Goal: Information Seeking & Learning: Learn about a topic

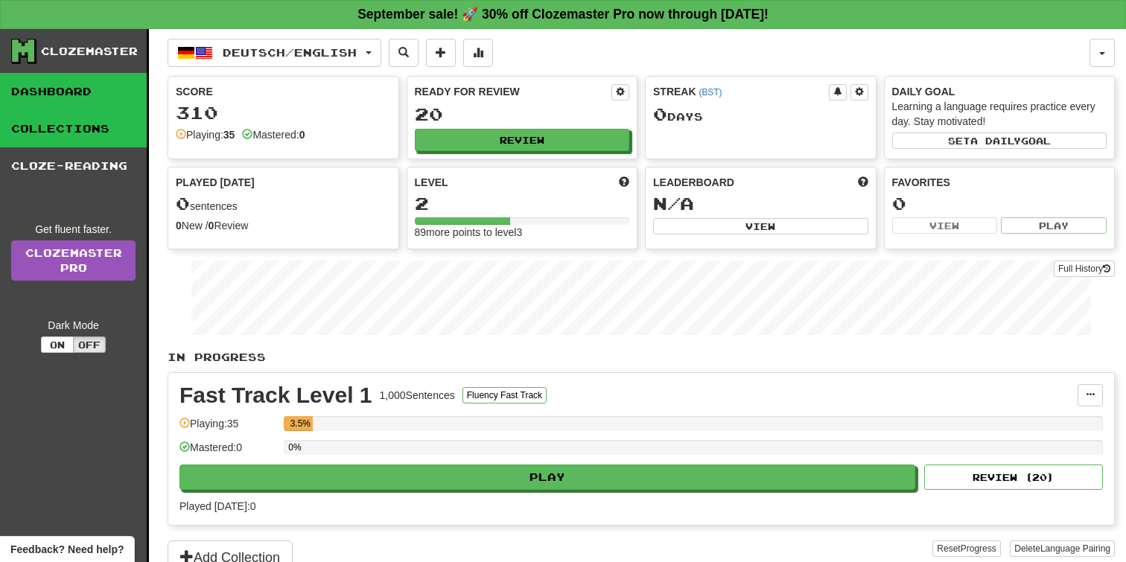
click at [90, 124] on link "Collections" at bounding box center [73, 128] width 147 height 37
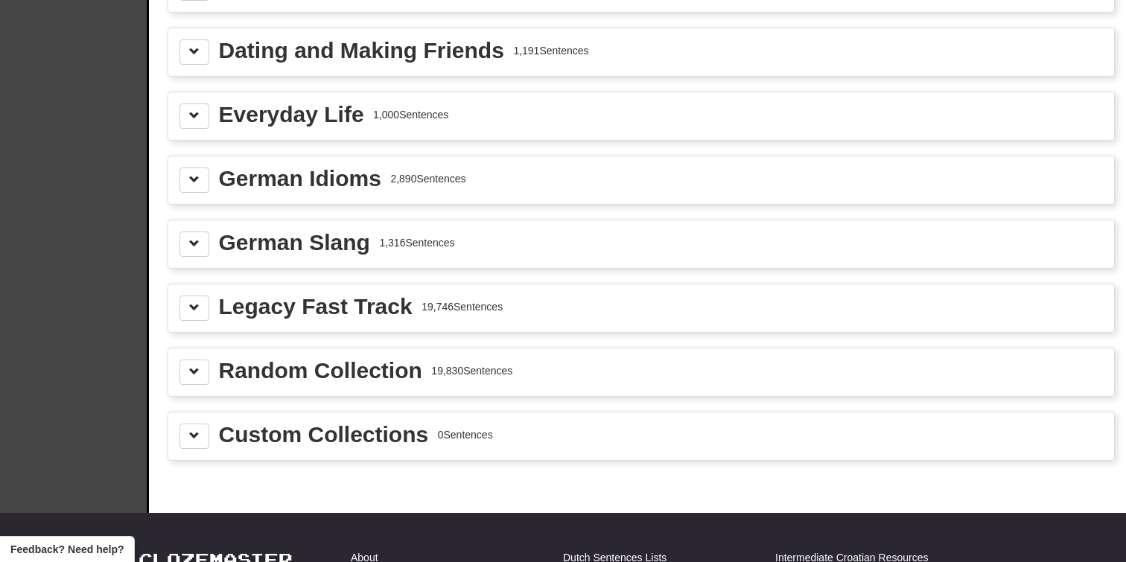
scroll to position [1944, 0]
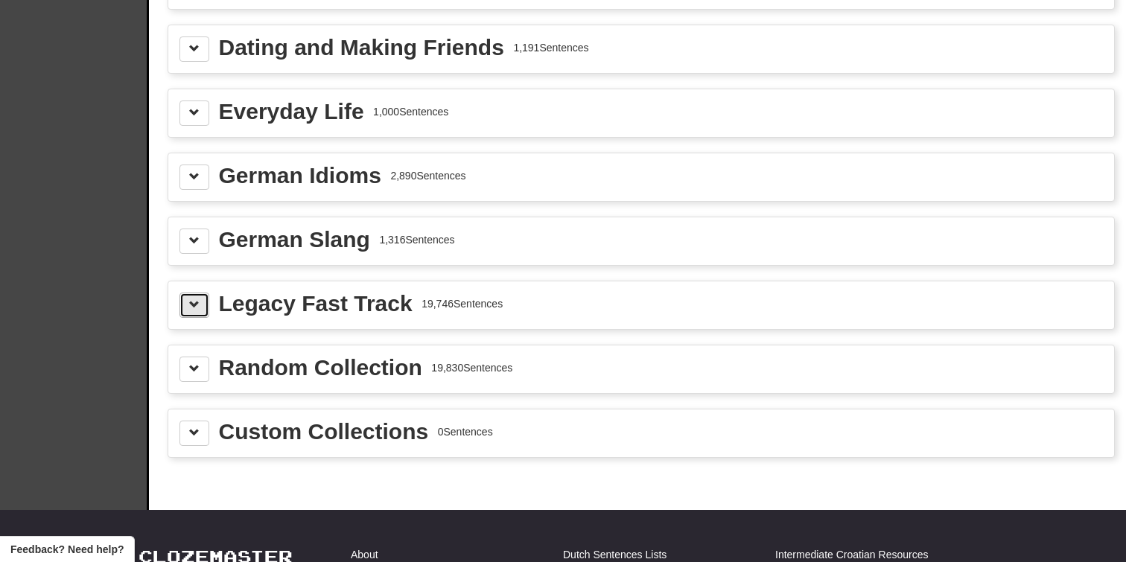
click at [197, 304] on span at bounding box center [194, 304] width 10 height 10
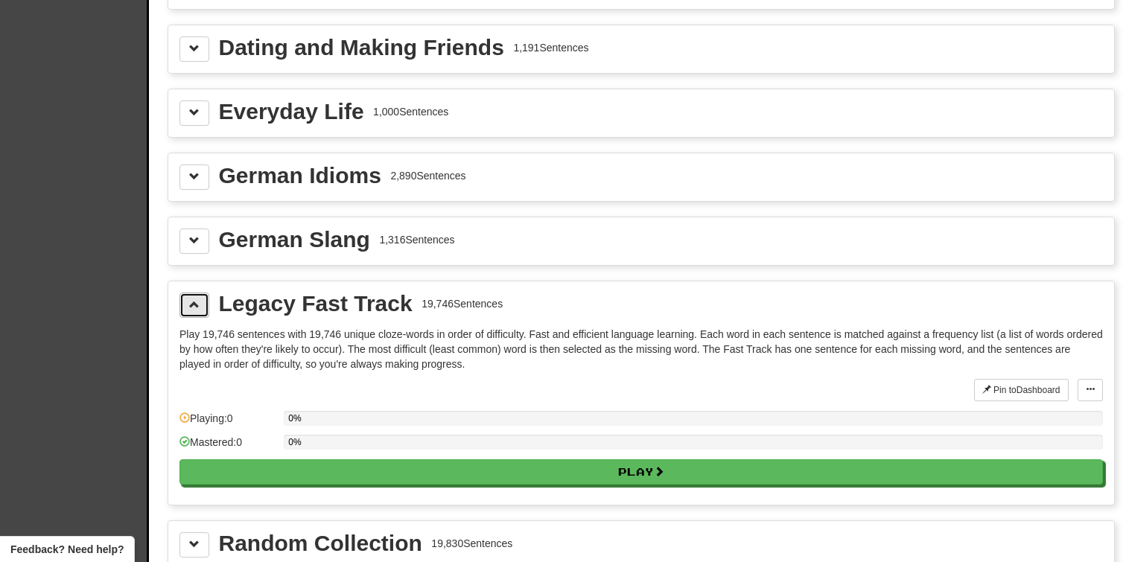
click at [197, 304] on span at bounding box center [194, 304] width 10 height 10
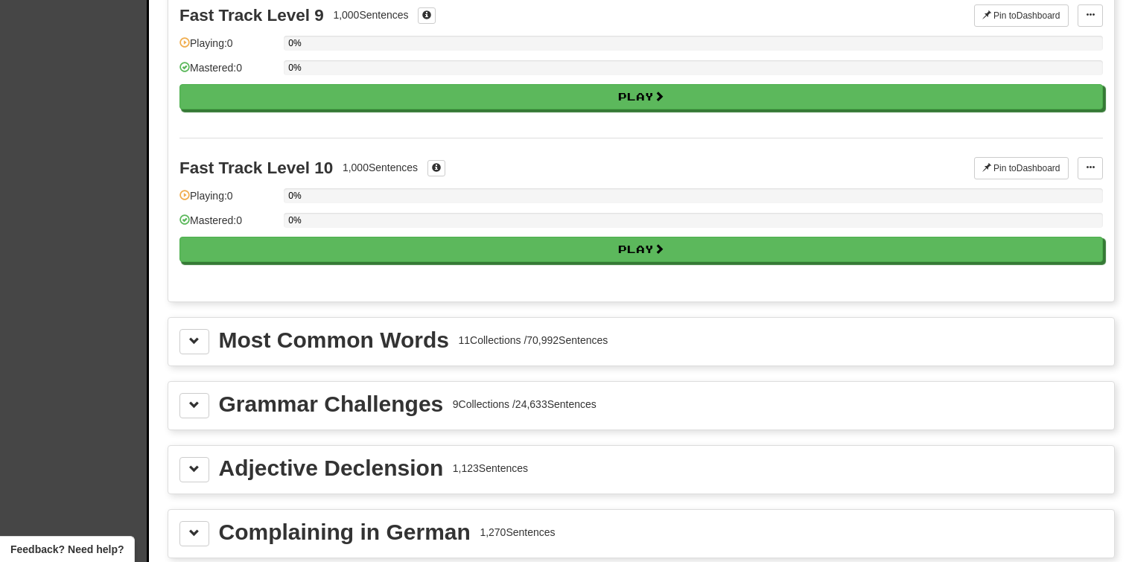
scroll to position [1379, 0]
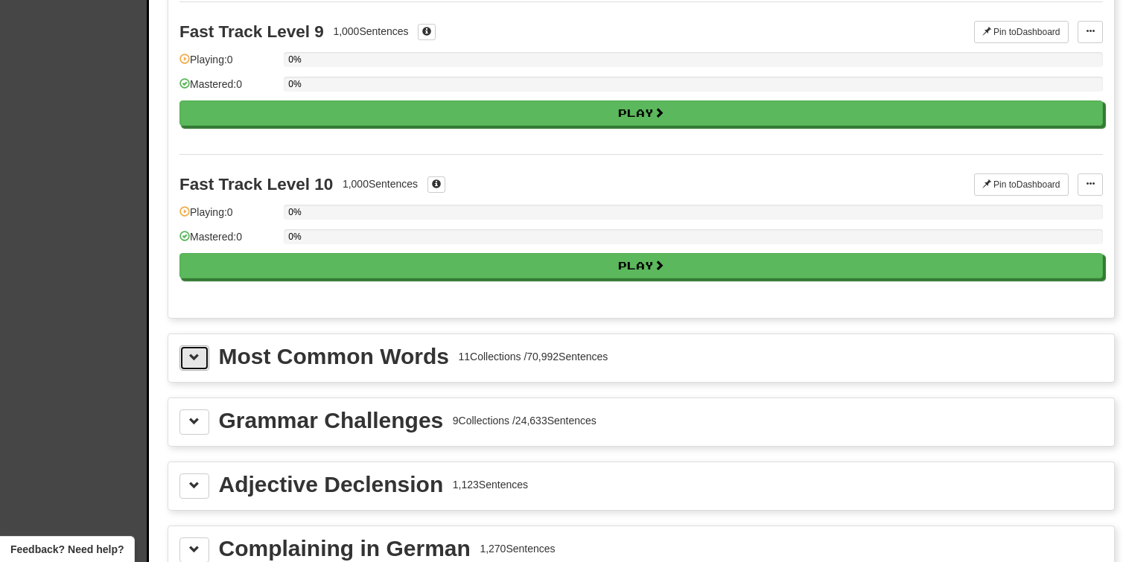
click at [191, 357] on span at bounding box center [194, 357] width 10 height 10
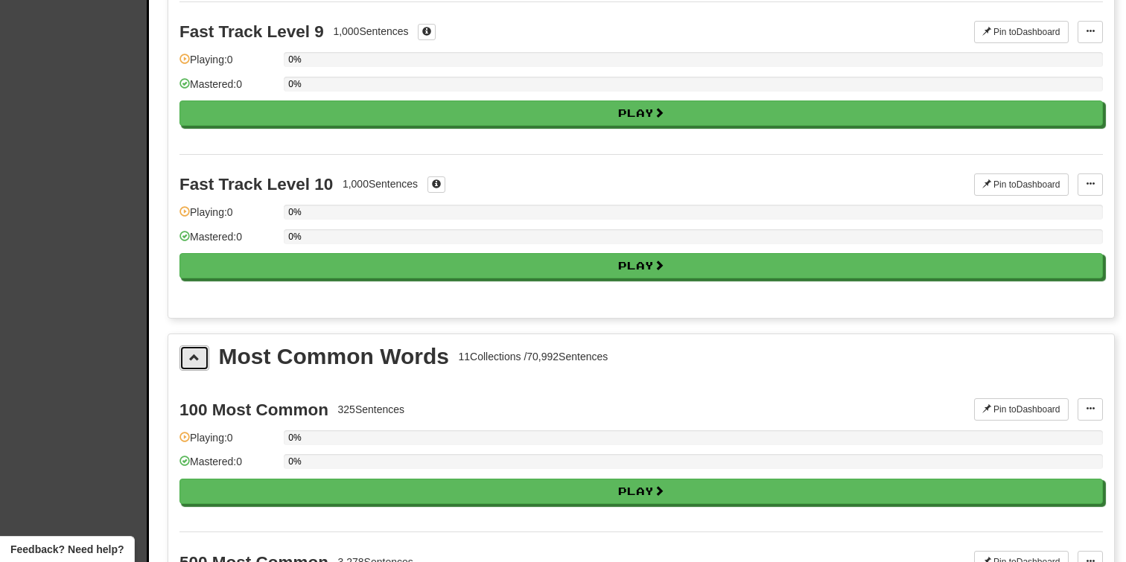
click at [191, 357] on span at bounding box center [194, 357] width 10 height 10
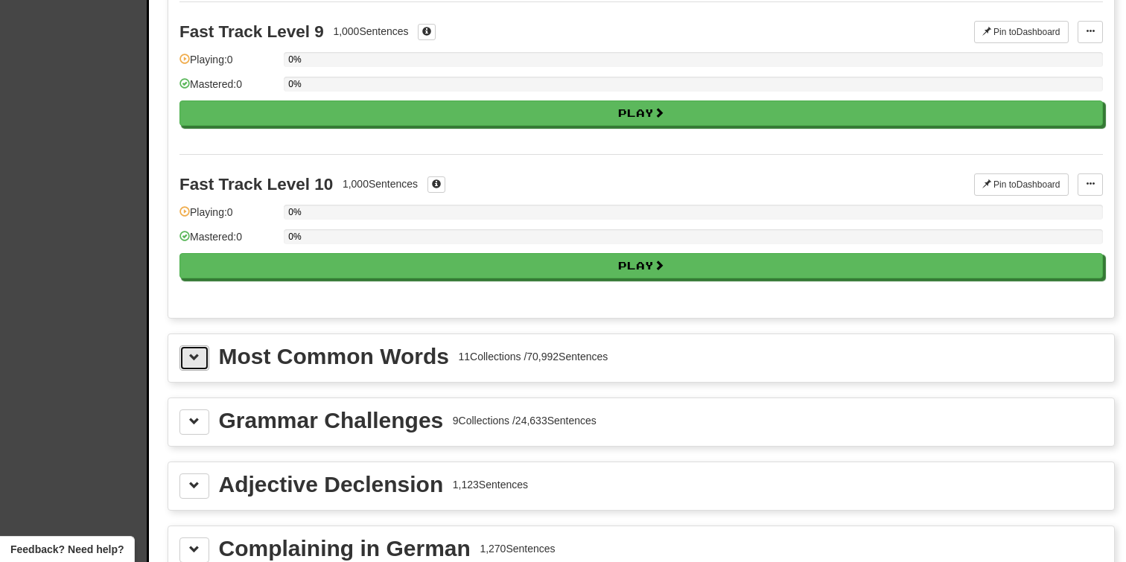
click at [191, 357] on span at bounding box center [194, 357] width 10 height 10
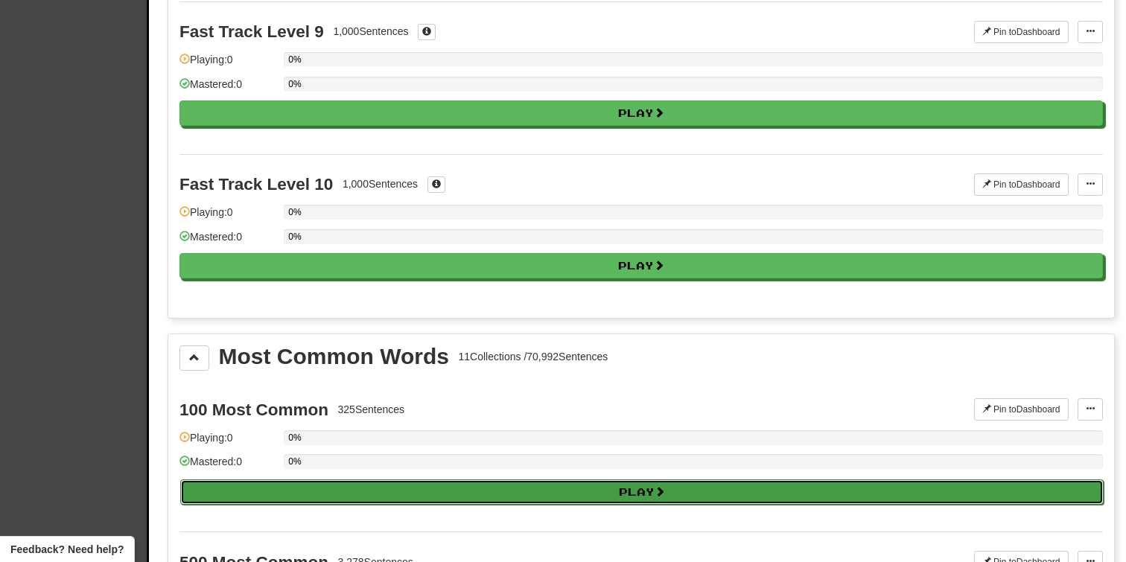
click at [245, 485] on button "Play" at bounding box center [641, 491] width 923 height 25
select select "**"
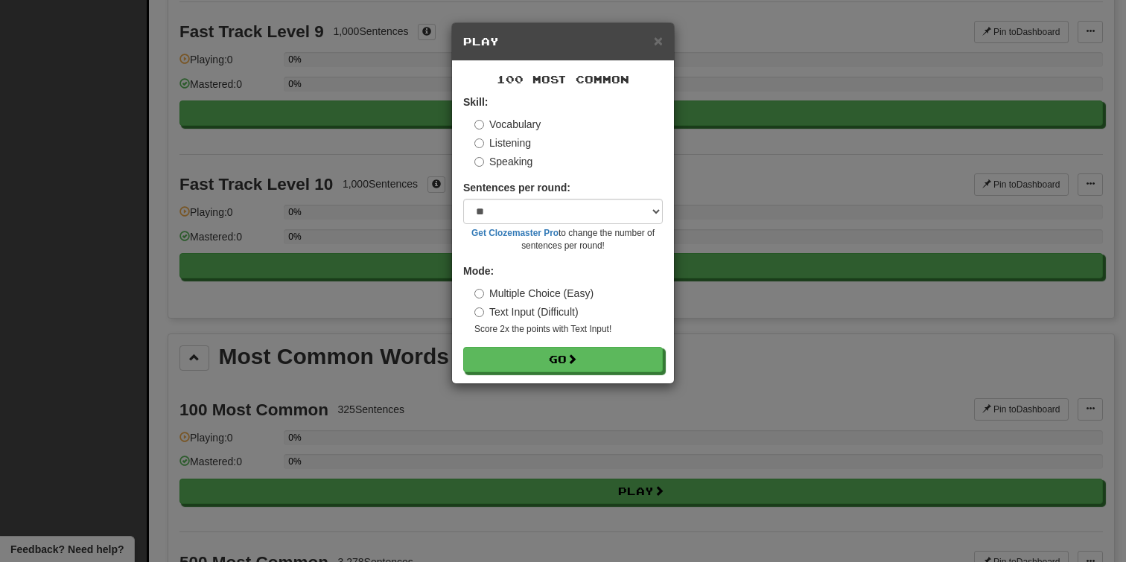
click at [622, 230] on small "Get Clozemaster Pro to change the number of sentences per round!" at bounding box center [563, 239] width 200 height 25
click at [626, 211] on select "* ** ** ** ** ** *** ********" at bounding box center [563, 211] width 200 height 25
click at [657, 41] on span "×" at bounding box center [658, 40] width 9 height 17
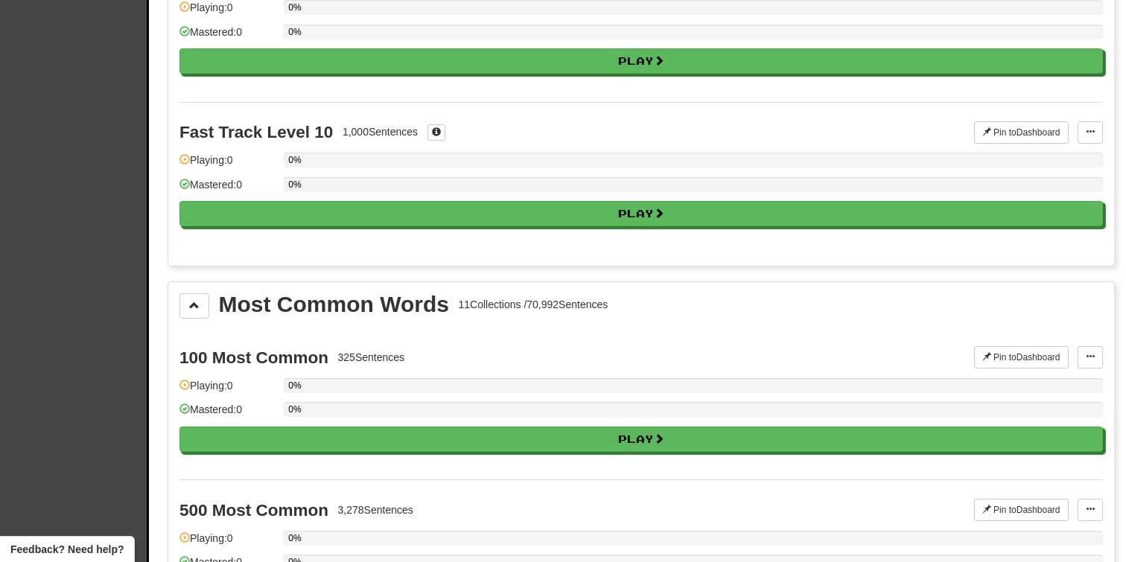
scroll to position [1395, 0]
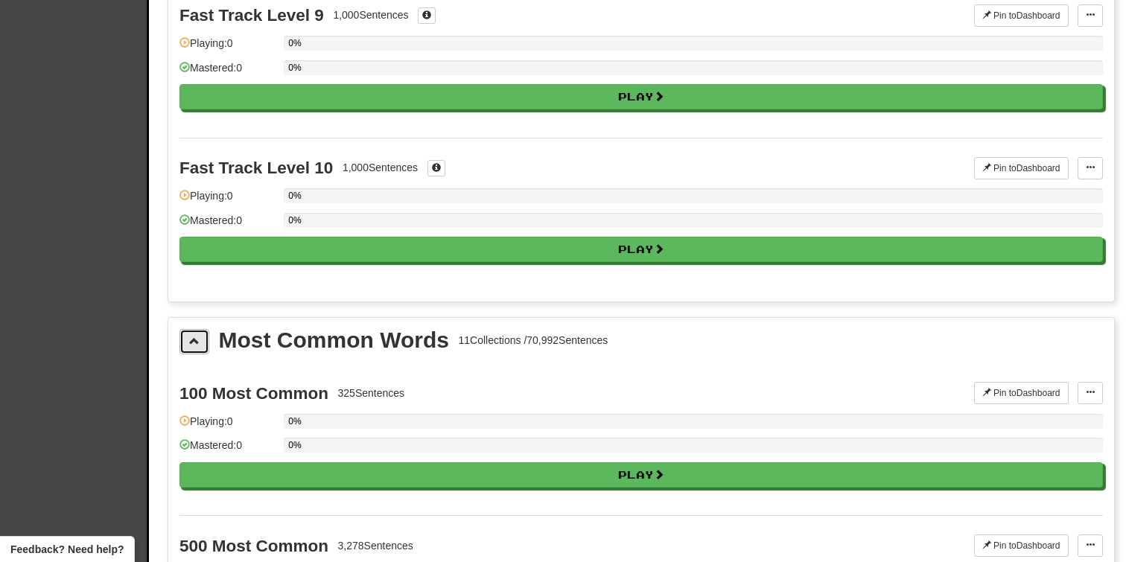
click at [181, 334] on button at bounding box center [194, 341] width 30 height 25
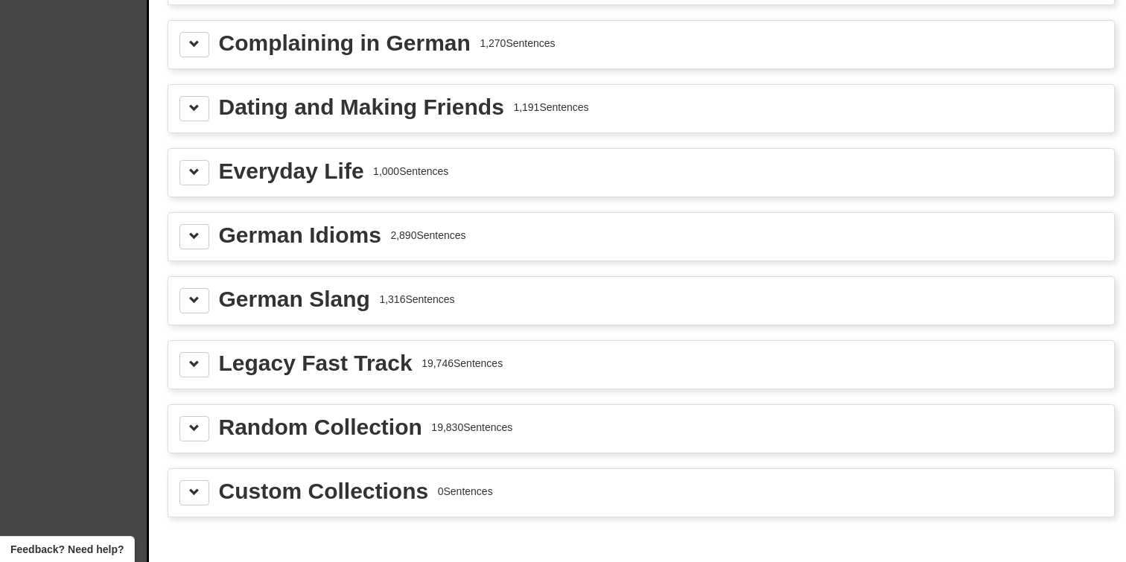
scroll to position [1925, 0]
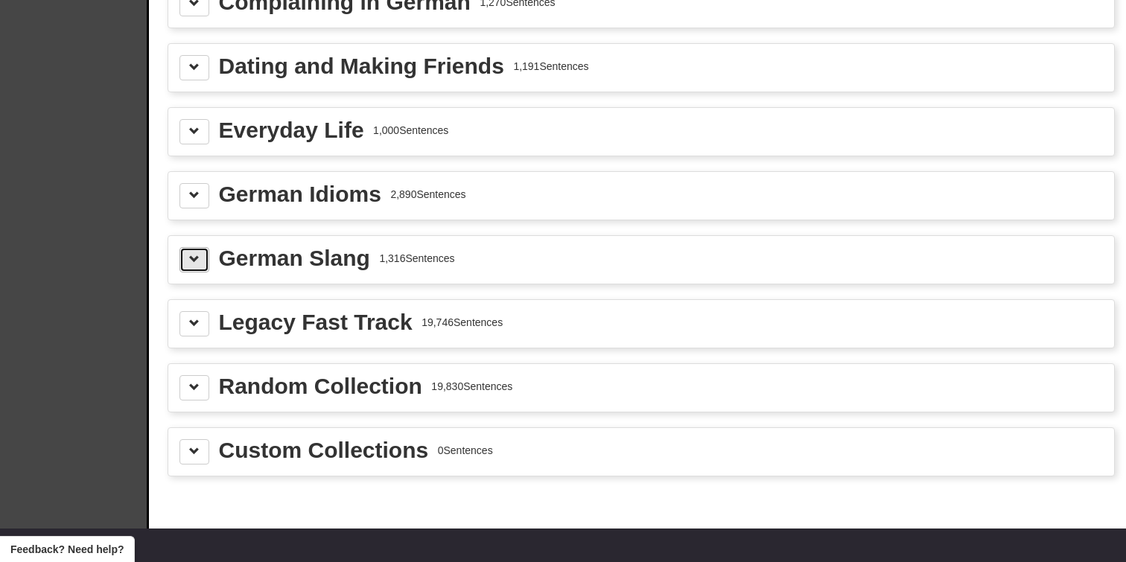
click at [185, 252] on button at bounding box center [194, 259] width 30 height 25
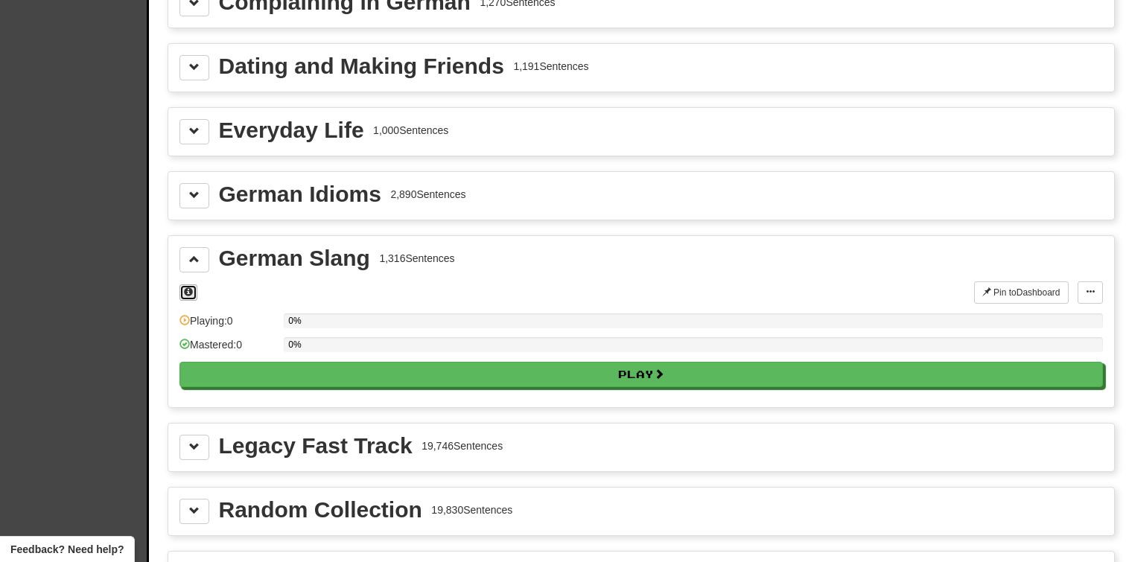
click at [185, 299] on button at bounding box center [188, 292] width 18 height 16
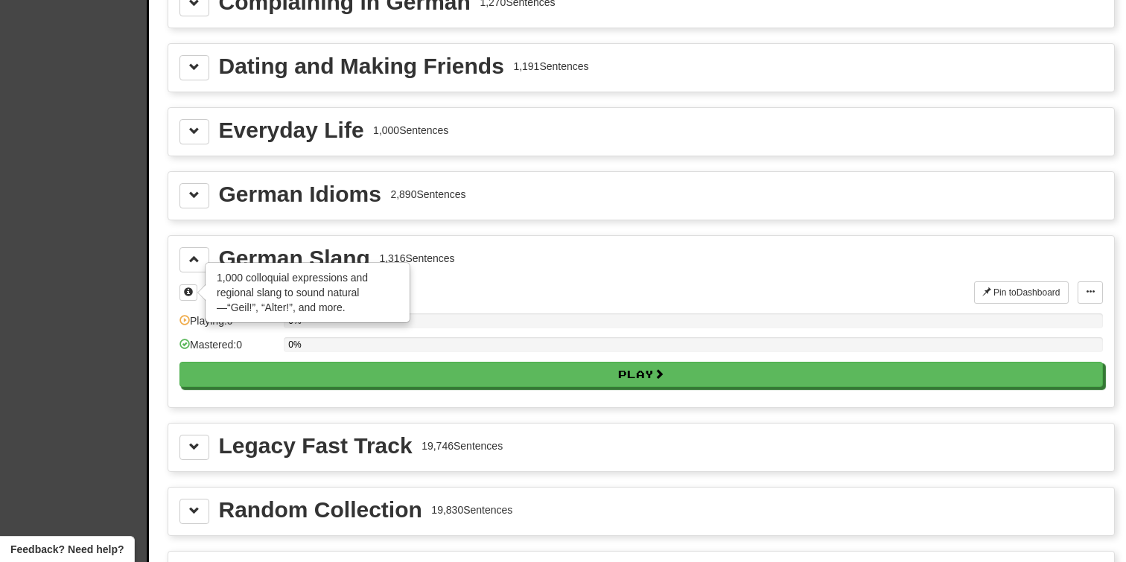
click at [502, 287] on div "× 1,000 colloquial expressions and regional slang to sound natural—“Geil!”, “Al…" at bounding box center [576, 292] width 794 height 22
click at [187, 249] on button at bounding box center [194, 259] width 30 height 25
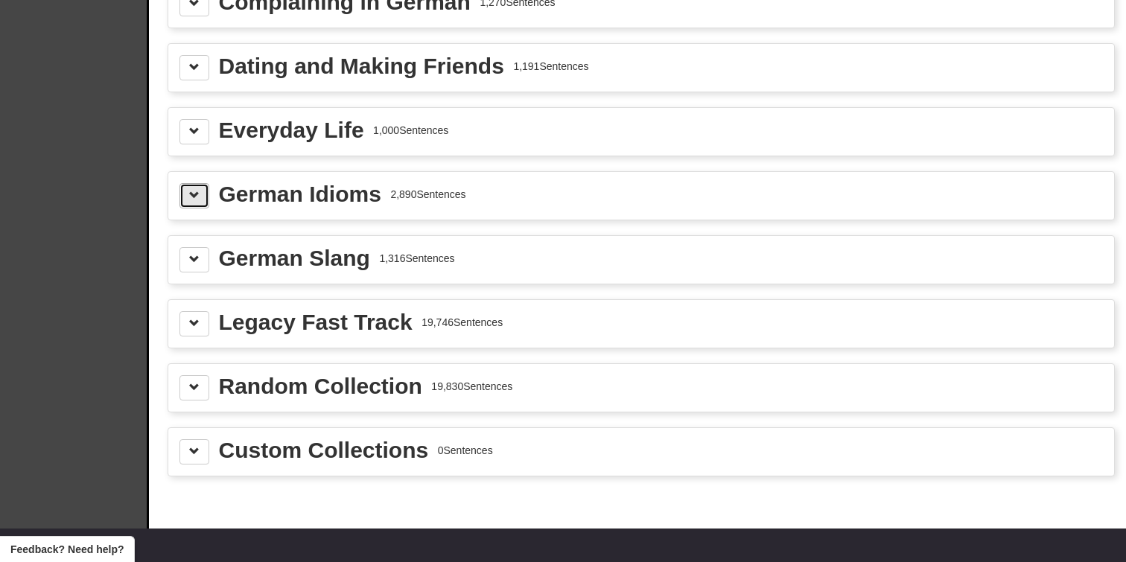
click at [188, 200] on button at bounding box center [194, 195] width 30 height 25
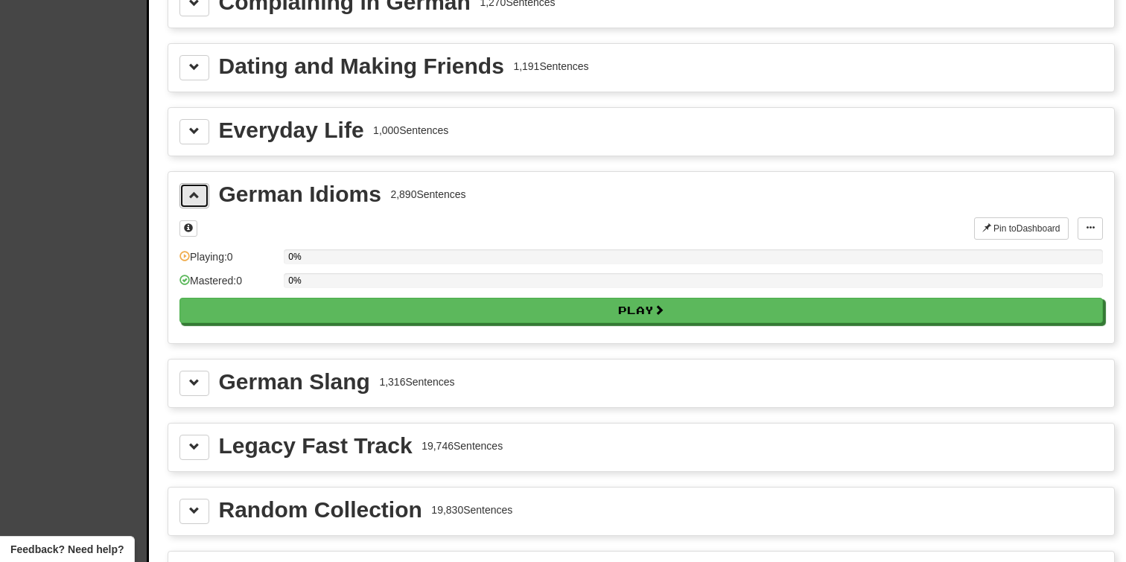
click at [188, 200] on button at bounding box center [194, 195] width 30 height 25
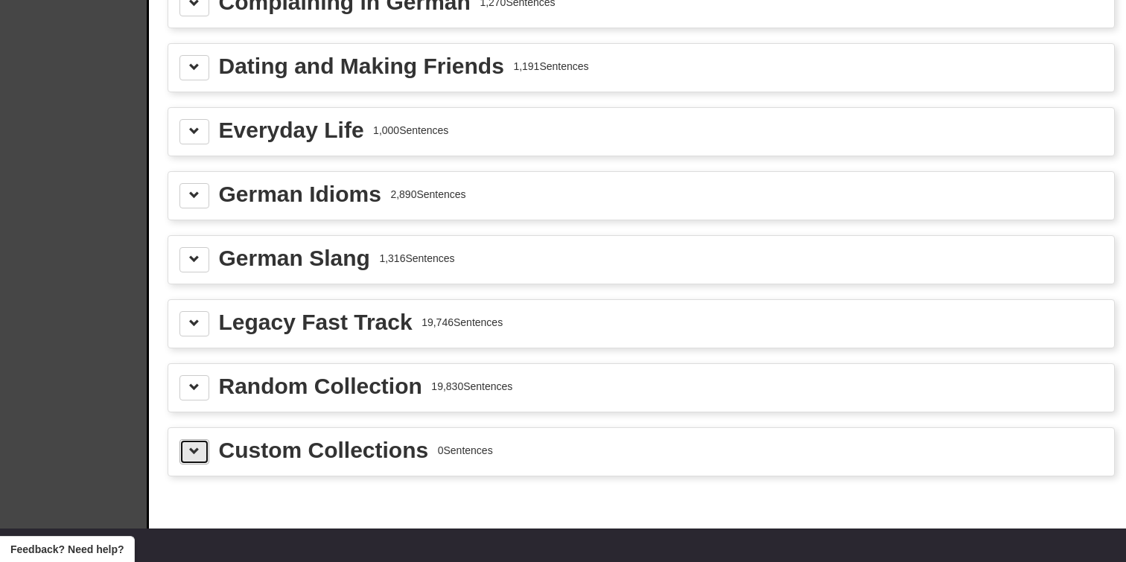
click at [191, 453] on span at bounding box center [194, 451] width 10 height 10
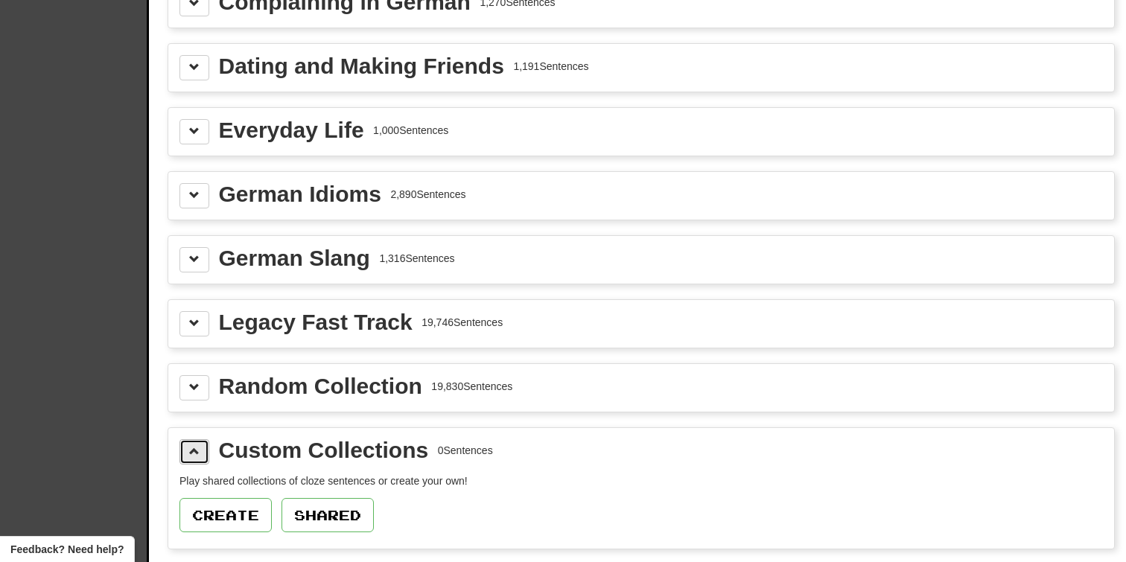
click at [191, 453] on span at bounding box center [194, 451] width 10 height 10
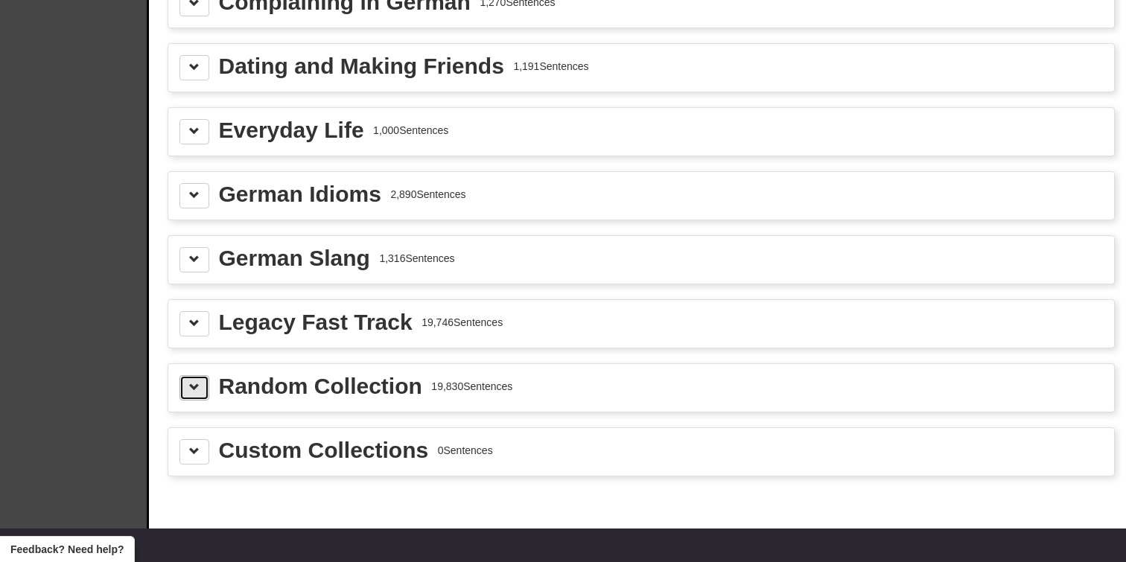
click at [194, 397] on button at bounding box center [194, 387] width 30 height 25
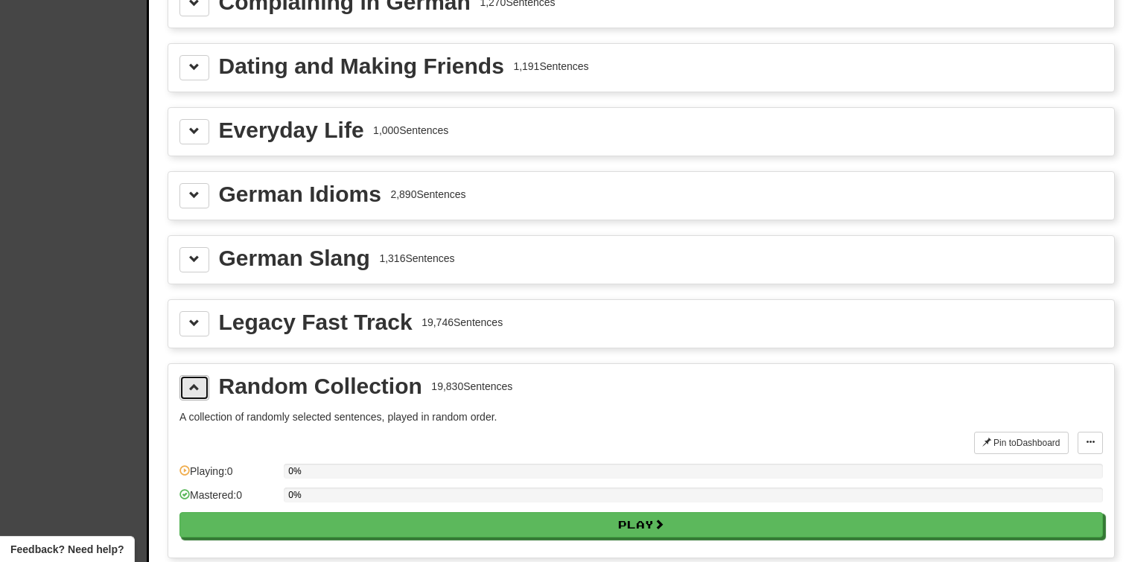
click at [194, 397] on button at bounding box center [194, 387] width 30 height 25
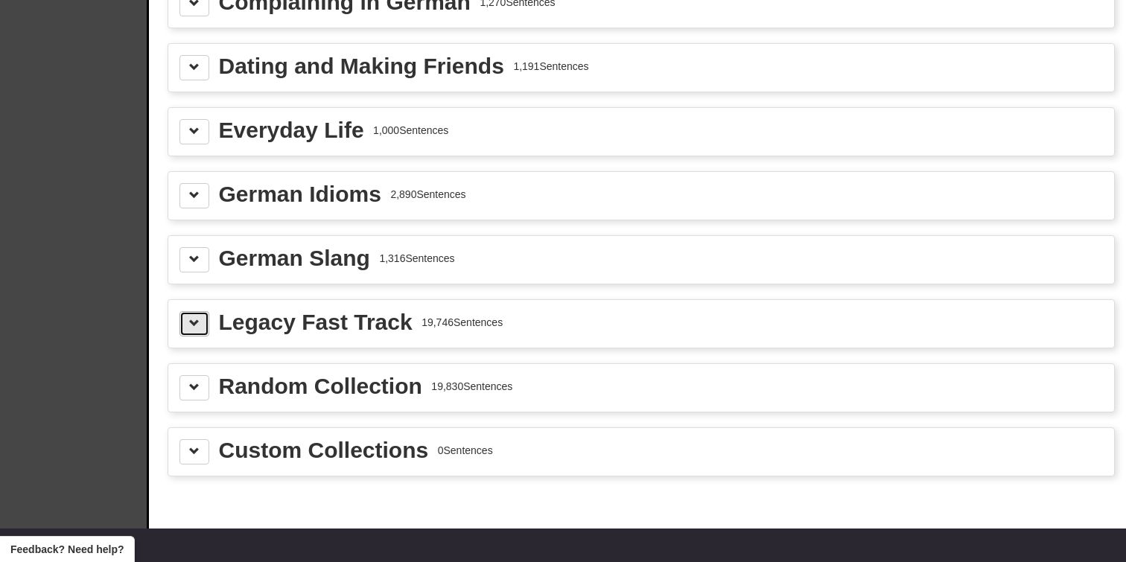
click at [194, 328] on span at bounding box center [194, 323] width 10 height 10
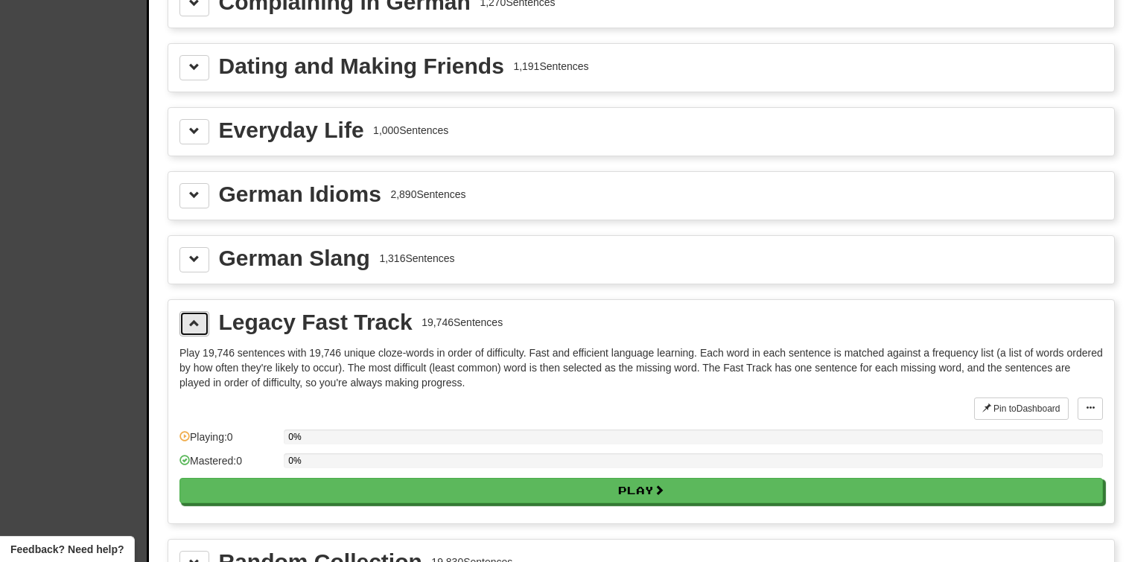
click at [194, 328] on span at bounding box center [194, 323] width 10 height 10
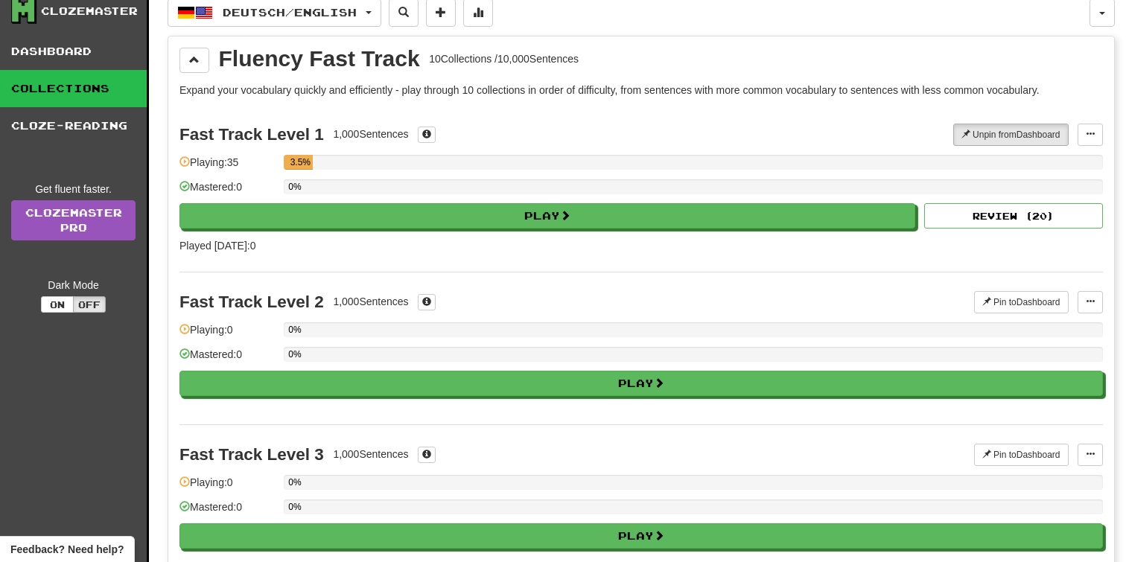
scroll to position [0, 0]
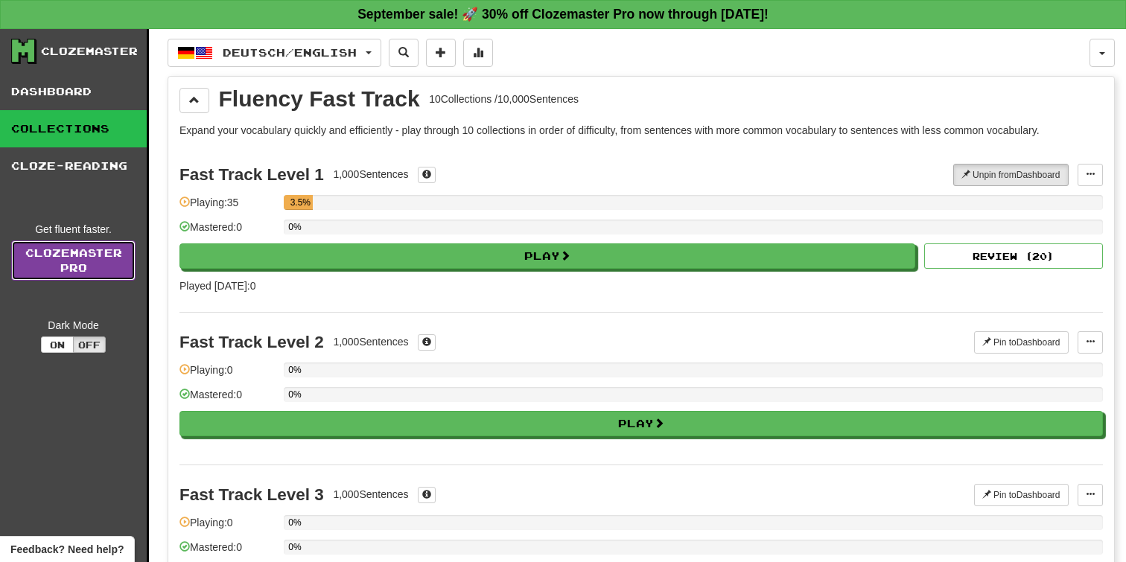
click at [103, 256] on link "Clozemaster Pro" at bounding box center [73, 260] width 124 height 40
